Goal: Information Seeking & Learning: Learn about a topic

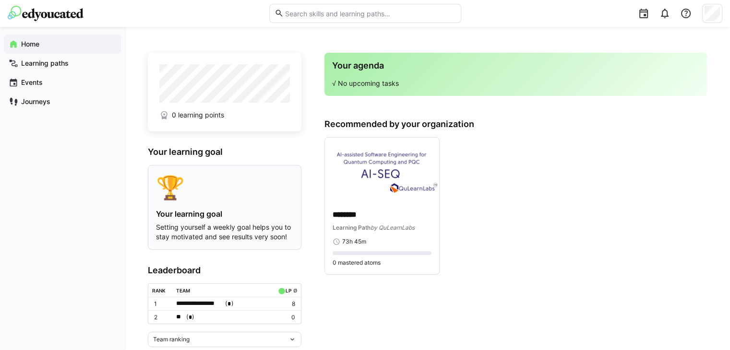
scroll to position [40, 0]
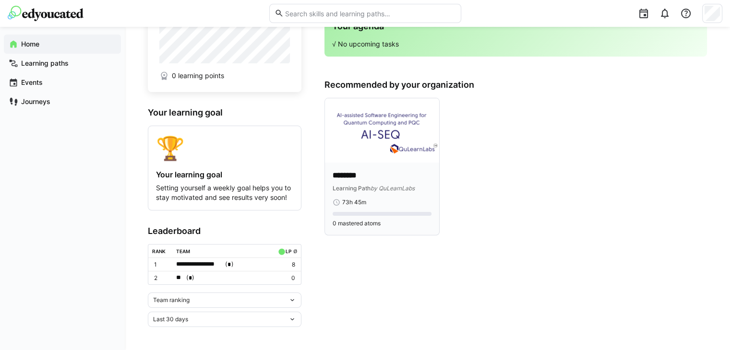
click at [366, 183] on div "Learning Path by QuLearnLabs" at bounding box center [382, 188] width 99 height 10
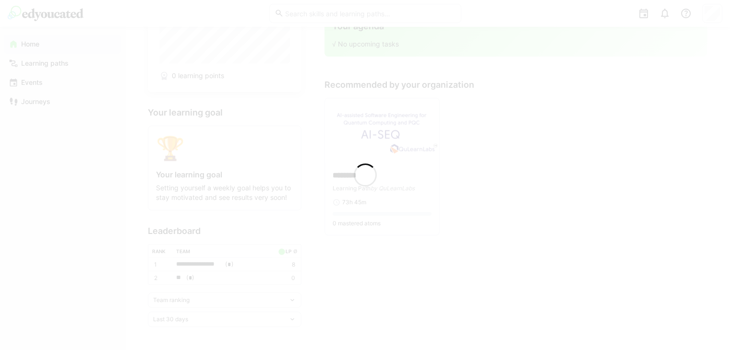
click at [349, 171] on div at bounding box center [365, 175] width 730 height 350
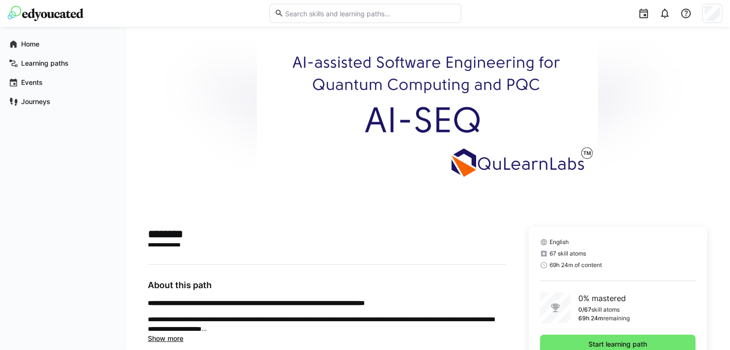
scroll to position [76, 0]
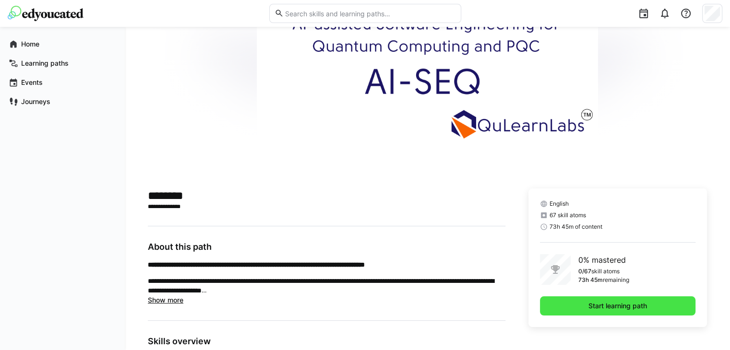
click at [587, 303] on span "Start learning path" at bounding box center [617, 307] width 61 height 10
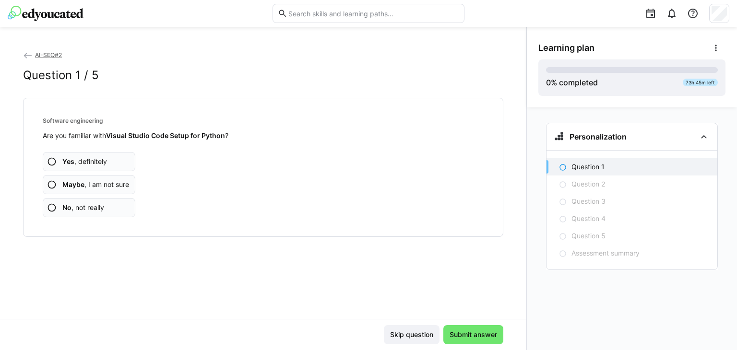
click at [79, 162] on span "Yes , definitely" at bounding box center [84, 162] width 45 height 10
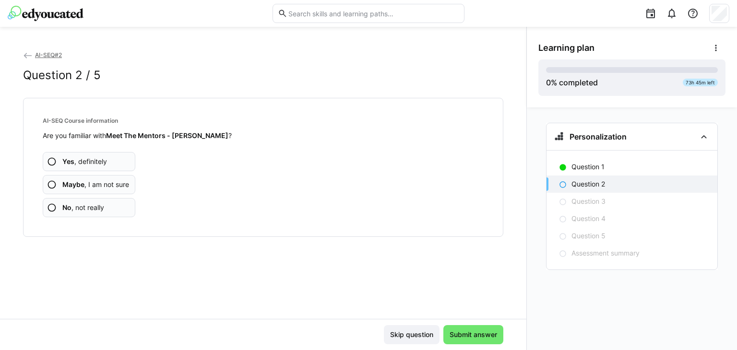
click at [86, 161] on span "Yes , definitely" at bounding box center [84, 162] width 45 height 10
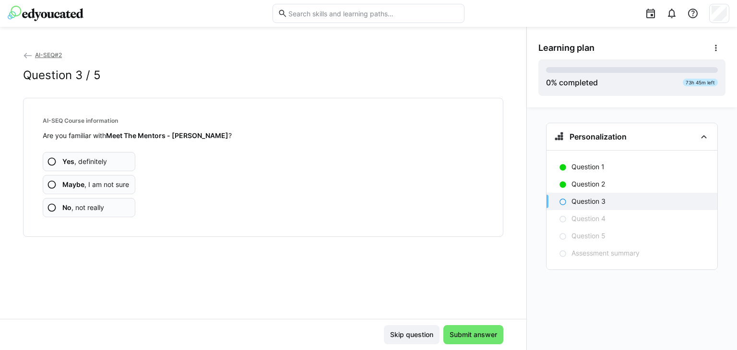
click at [86, 161] on span "Yes , definitely" at bounding box center [84, 162] width 45 height 10
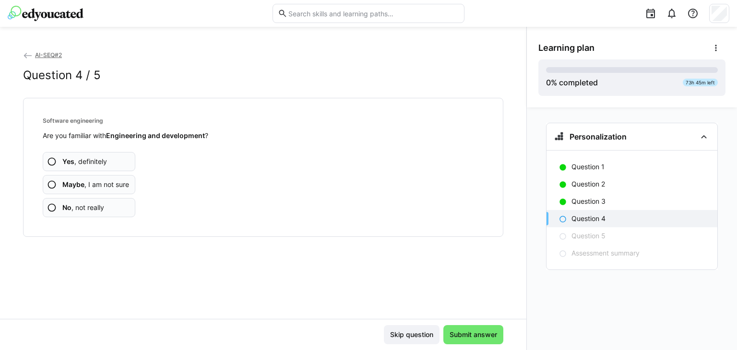
click at [86, 161] on span "Yes , definitely" at bounding box center [84, 162] width 45 height 10
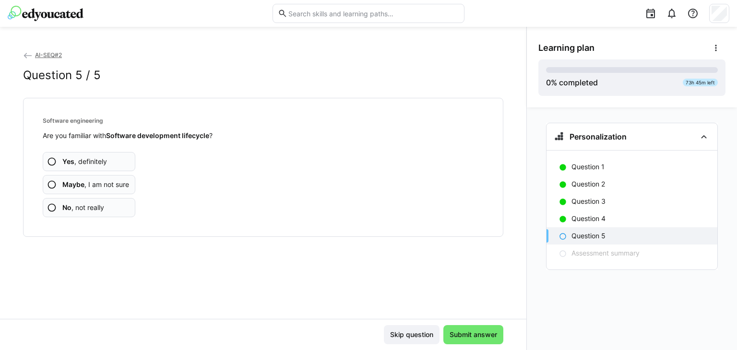
click at [86, 161] on span "Yes , definitely" at bounding box center [84, 162] width 45 height 10
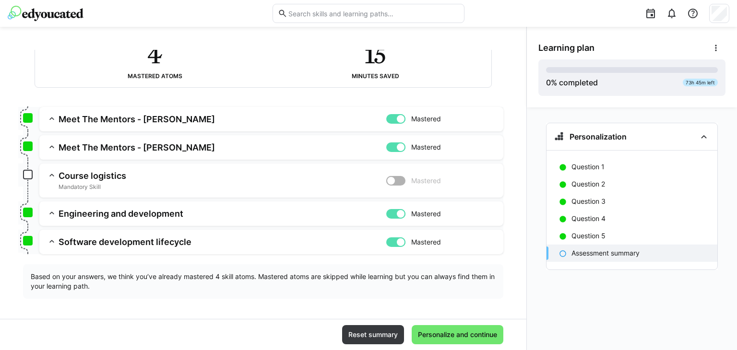
scroll to position [79, 0]
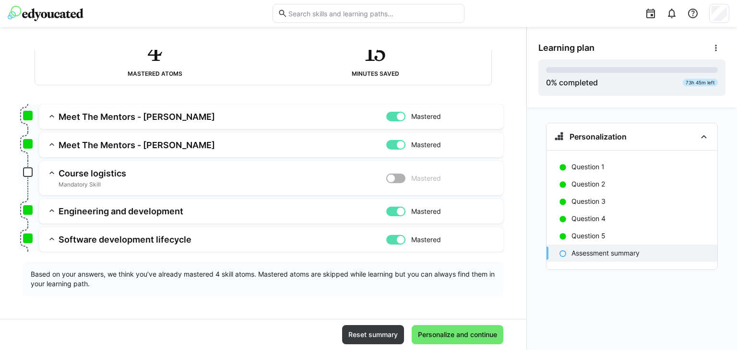
click at [85, 174] on h3 "Course logistics" at bounding box center [223, 173] width 328 height 11
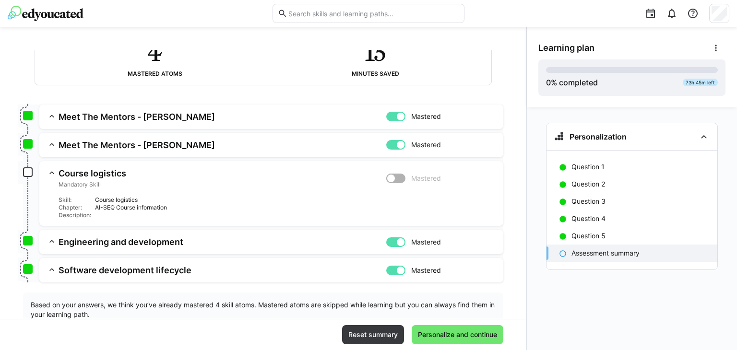
click at [397, 179] on div at bounding box center [396, 179] width 19 height 10
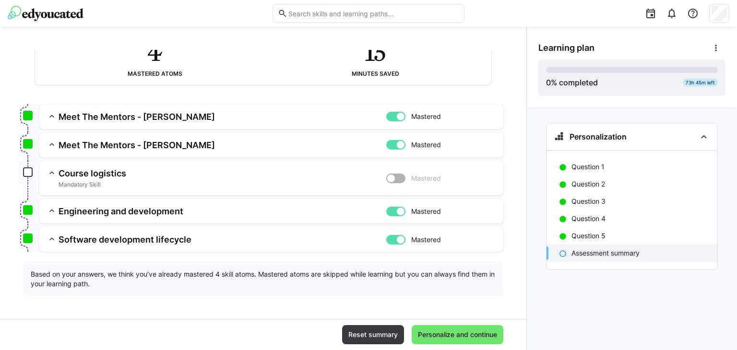
click at [29, 171] on app-box at bounding box center [28, 173] width 10 height 10
click at [467, 335] on span "Personalize and continue" at bounding box center [458, 335] width 82 height 10
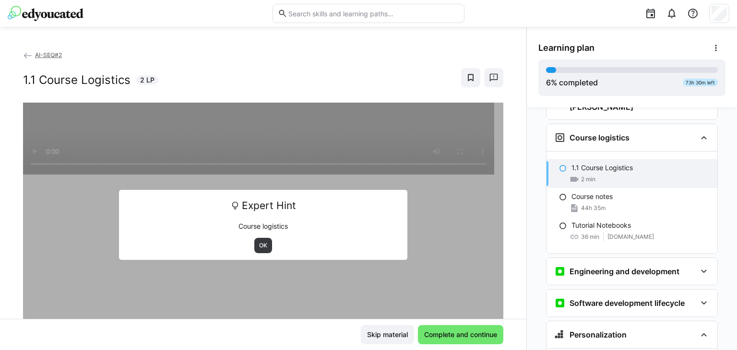
scroll to position [109, 0]
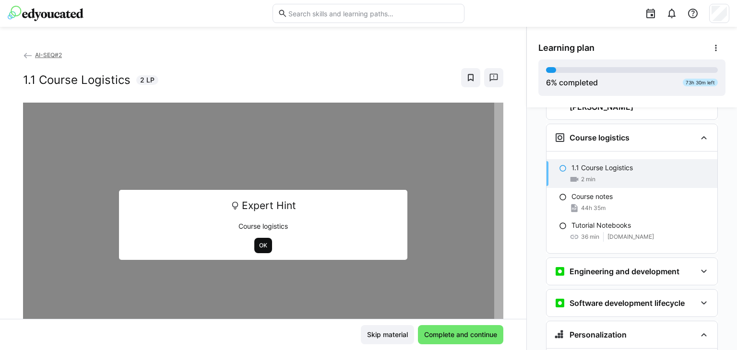
click at [259, 248] on span "OK" at bounding box center [263, 246] width 10 height 8
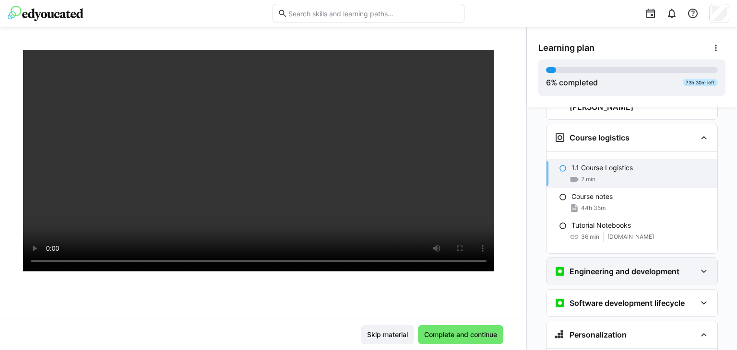
click at [699, 266] on eds-icon at bounding box center [705, 272] width 12 height 12
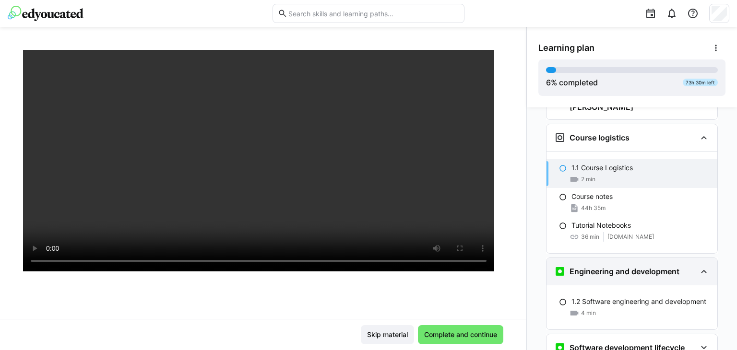
click at [699, 266] on eds-icon at bounding box center [705, 272] width 12 height 12
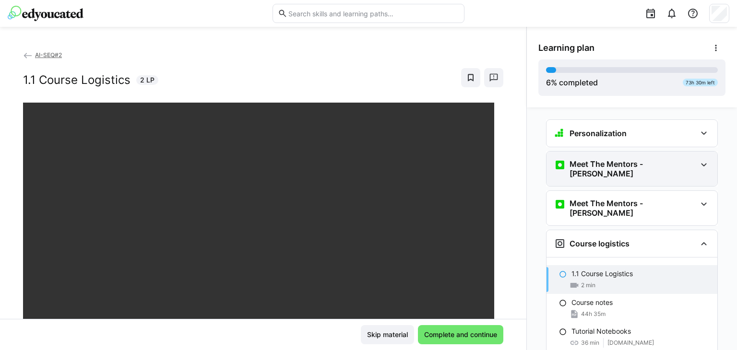
scroll to position [0, 0]
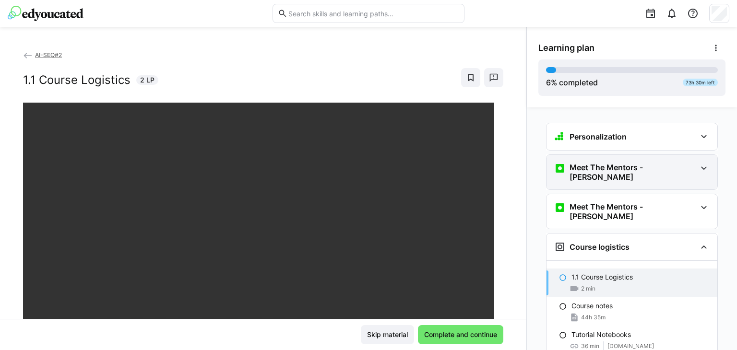
click at [663, 166] on div "Meet The Mentors - Ravi" at bounding box center [626, 172] width 142 height 19
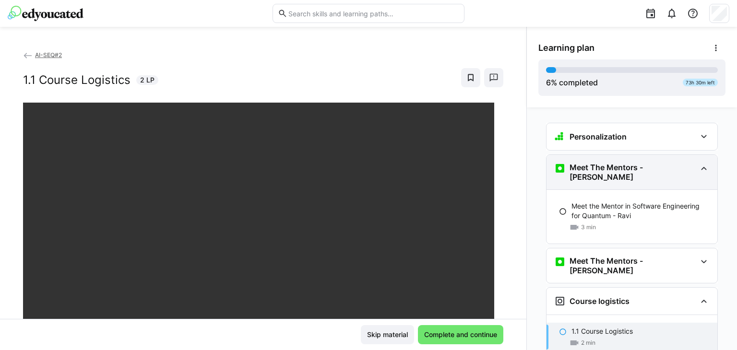
click at [663, 166] on div "Meet The Mentors - Ravi" at bounding box center [626, 172] width 142 height 19
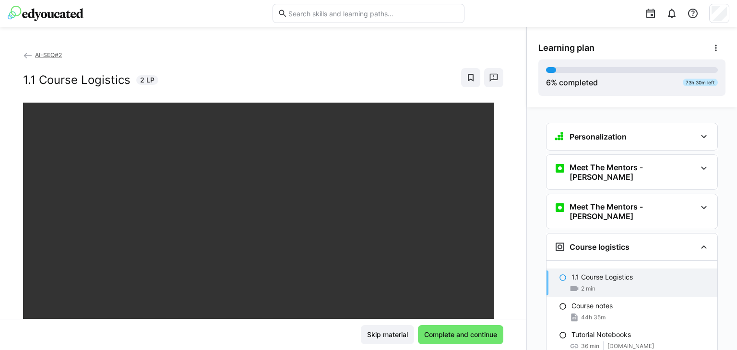
click at [27, 56] on eds-icon at bounding box center [28, 56] width 10 height 10
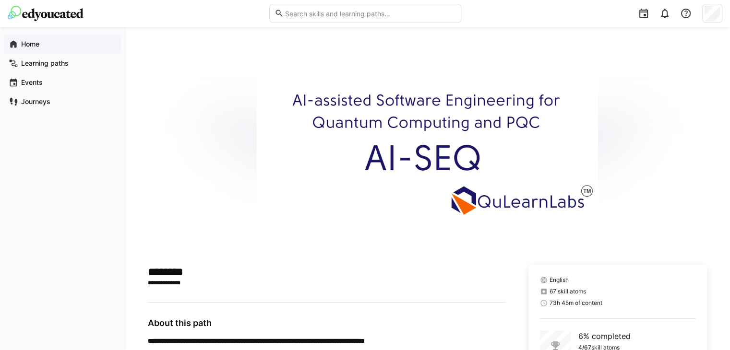
click at [0, 0] on app-navigation-label "Home" at bounding box center [0, 0] width 0 height 0
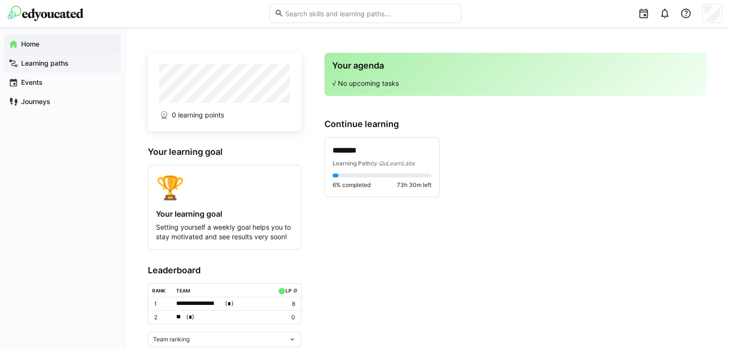
click at [44, 68] on span "Learning paths" at bounding box center [68, 64] width 97 height 10
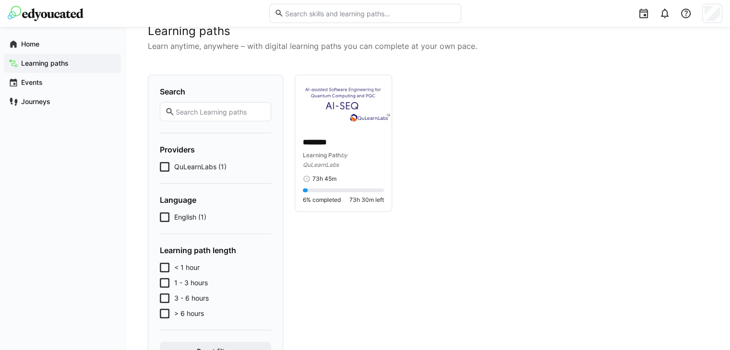
scroll to position [71, 0]
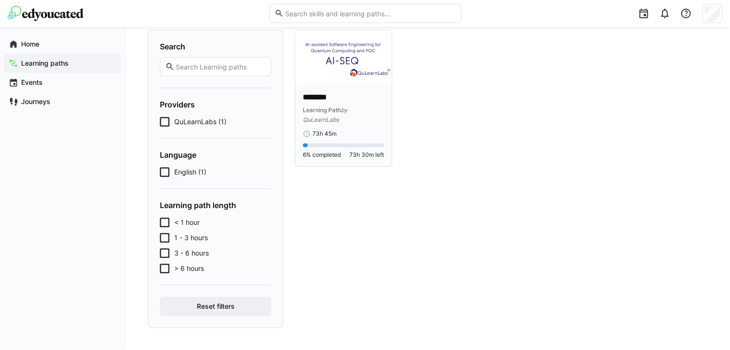
click at [347, 57] on img at bounding box center [343, 57] width 97 height 54
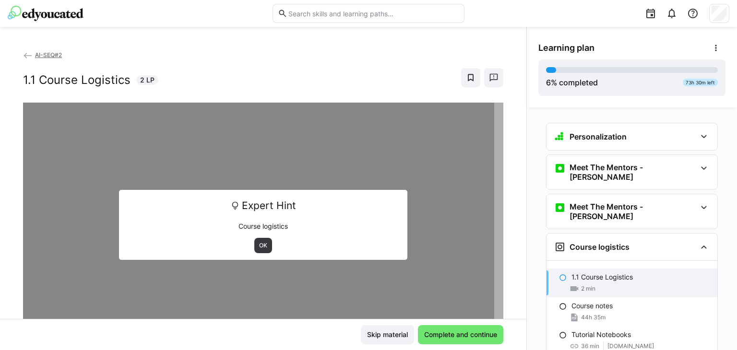
click at [27, 56] on eds-icon at bounding box center [28, 56] width 10 height 10
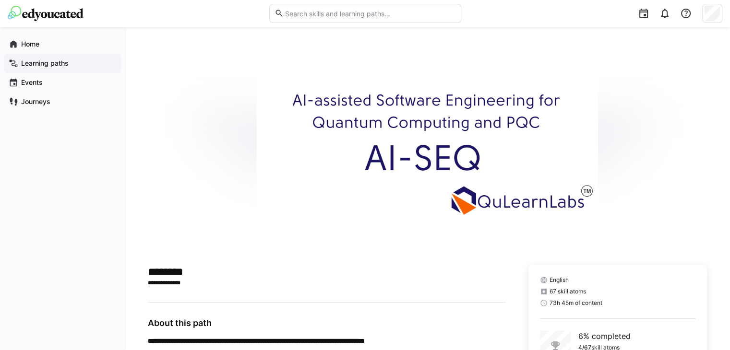
click at [0, 0] on app-navigation-label "Learning paths" at bounding box center [0, 0] width 0 height 0
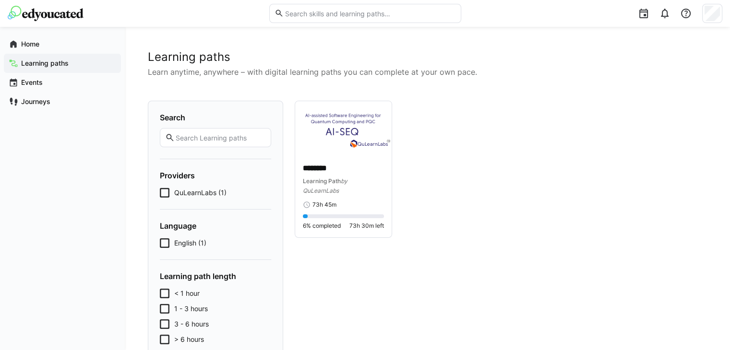
click at [203, 135] on input "text" at bounding box center [220, 137] width 91 height 9
click at [199, 196] on span "QuLearnLabs (1)" at bounding box center [200, 193] width 52 height 10
click at [323, 169] on p "********" at bounding box center [343, 168] width 81 height 11
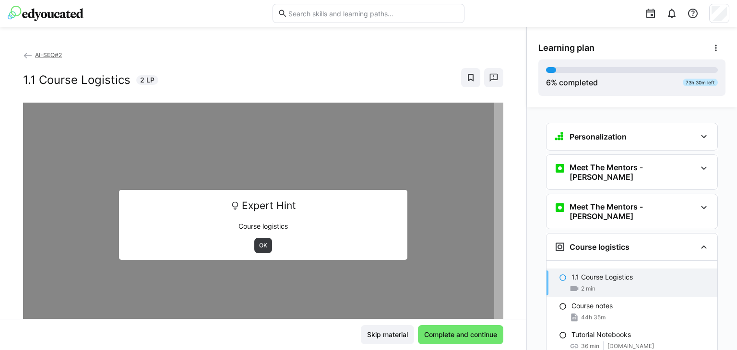
scroll to position [19, 0]
